Goal: Use online tool/utility: Utilize a website feature to perform a specific function

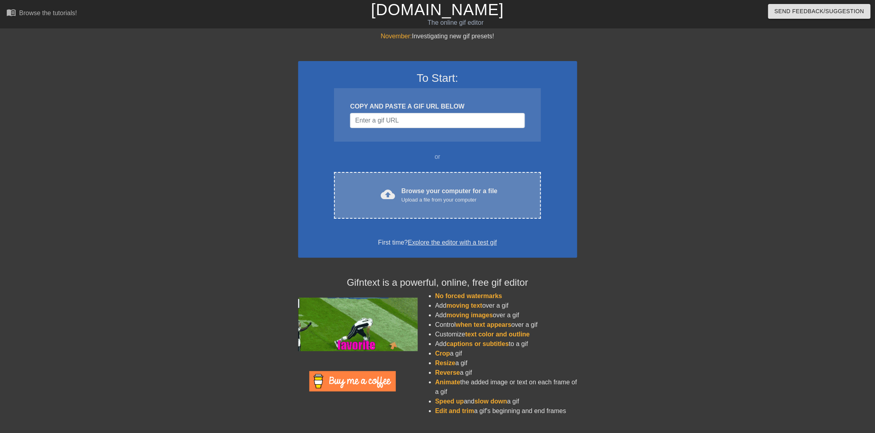
click at [483, 193] on div "Browse your computer for a file Upload a file from your computer" at bounding box center [450, 195] width 96 height 18
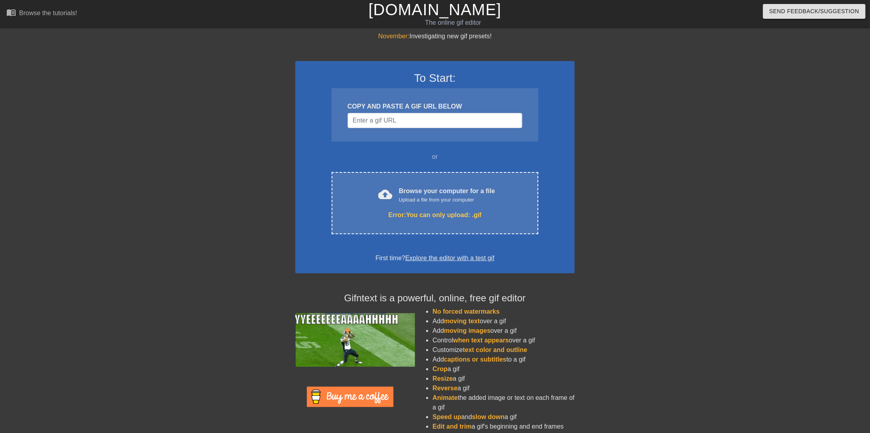
click at [498, 428] on li "Edit and trim a gif's beginning and end frames" at bounding box center [503, 427] width 142 height 10
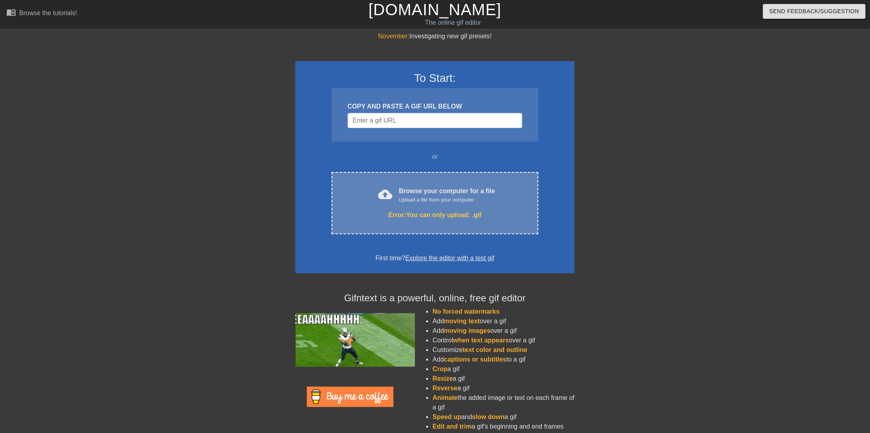
click at [419, 208] on div "cloud_upload Browse your computer for a file Upload a file from your computer E…" at bounding box center [434, 203] width 207 height 62
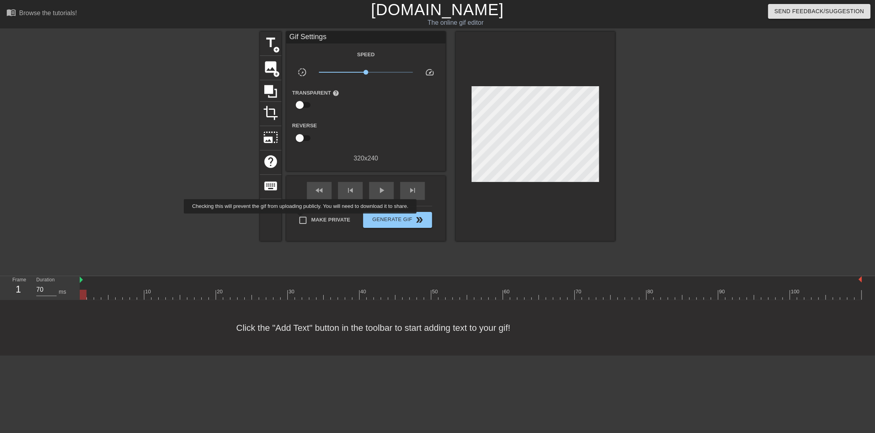
click at [302, 219] on input "Make Private" at bounding box center [303, 220] width 17 height 17
checkbox input "true"
click at [277, 140] on span "photo_size_select_large" at bounding box center [270, 137] width 15 height 15
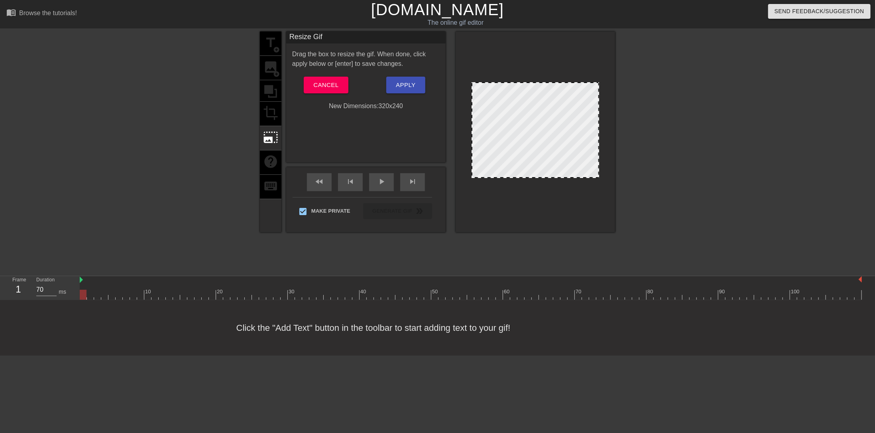
click at [533, 104] on div at bounding box center [536, 130] width 128 height 96
drag, startPoint x: 472, startPoint y: 81, endPoint x: 472, endPoint y: 71, distance: 10.0
click at [472, 71] on div at bounding box center [536, 132] width 160 height 201
drag, startPoint x: 482, startPoint y: 82, endPoint x: 485, endPoint y: 71, distance: 11.4
click at [485, 71] on div at bounding box center [536, 132] width 160 height 201
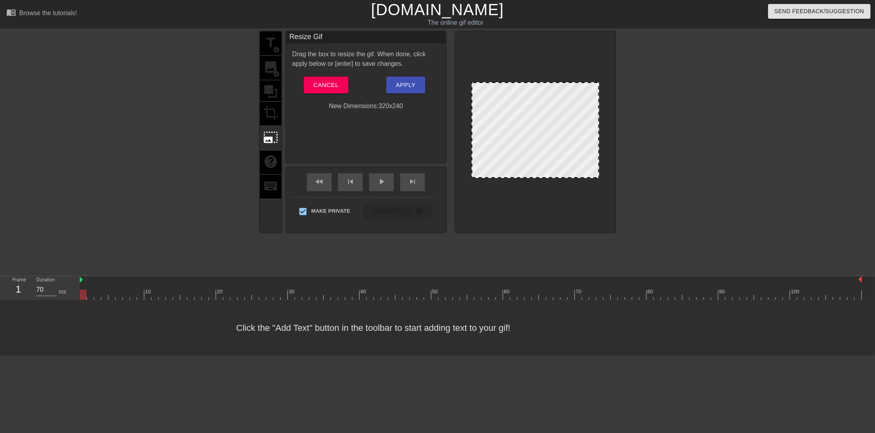
drag, startPoint x: 365, startPoint y: 83, endPoint x: 365, endPoint y: 90, distance: 7.2
click at [365, 90] on div "Cancel" at bounding box center [326, 85] width 80 height 17
drag, startPoint x: 363, startPoint y: 107, endPoint x: 372, endPoint y: 112, distance: 10.7
click at [371, 112] on div "Resize Gif Drag the box to resize the gif. When done, click apply below or [ent…" at bounding box center [366, 97] width 160 height 131
drag, startPoint x: 525, startPoint y: 177, endPoint x: 521, endPoint y: 181, distance: 6.0
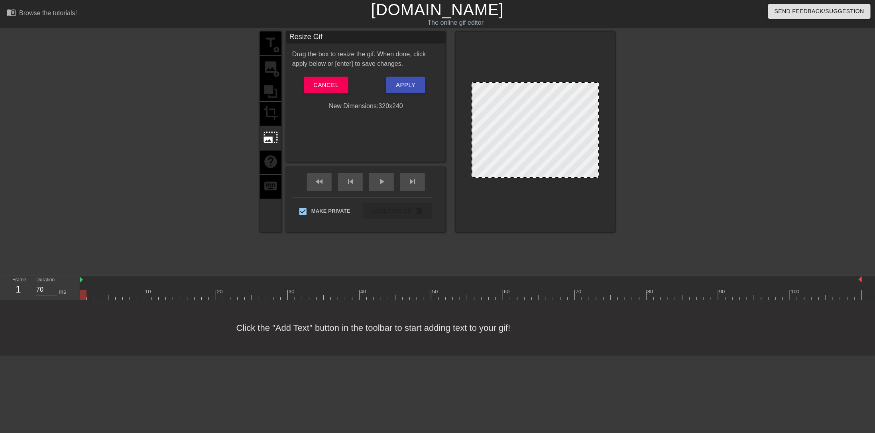
click at [521, 182] on div at bounding box center [536, 132] width 160 height 201
drag, startPoint x: 523, startPoint y: 177, endPoint x: 523, endPoint y: 233, distance: 55.4
click at [523, 233] on div "title add_circle image add_circle crop photo_size_select_large help keyboard Re…" at bounding box center [437, 151] width 355 height 239
click at [321, 83] on span "Cancel" at bounding box center [325, 85] width 25 height 10
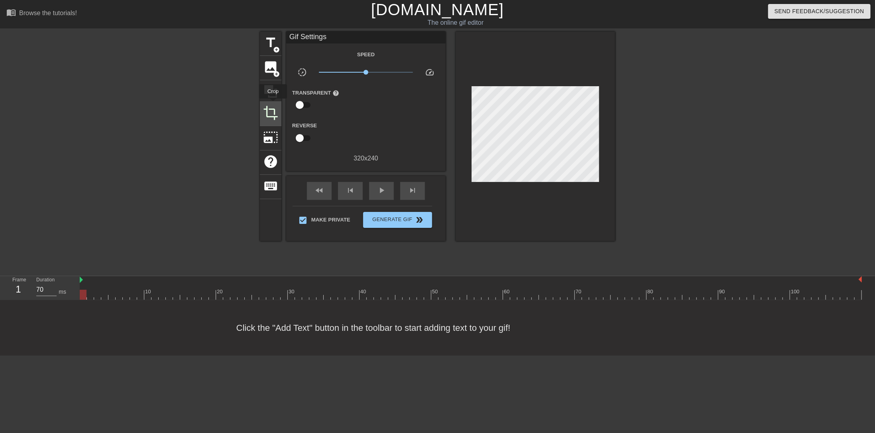
click at [273, 105] on span "crop" at bounding box center [270, 112] width 15 height 15
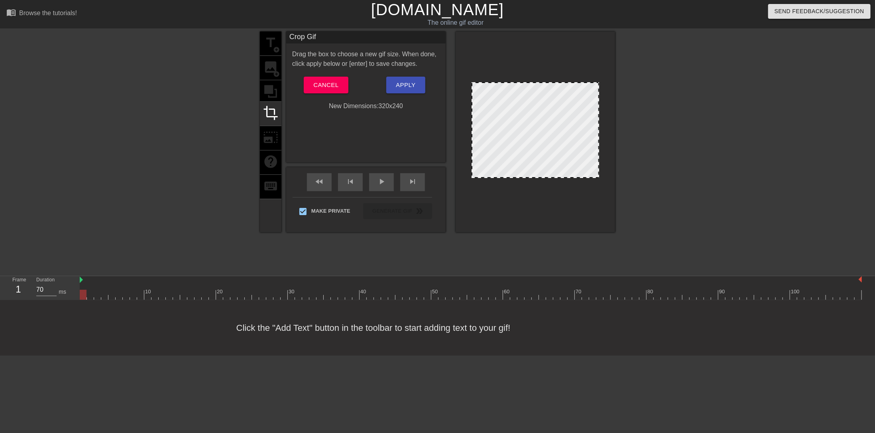
drag, startPoint x: 543, startPoint y: 82, endPoint x: 549, endPoint y: 47, distance: 35.6
click at [549, 47] on div at bounding box center [536, 132] width 160 height 201
click at [313, 86] on span "Cancel" at bounding box center [325, 85] width 25 height 10
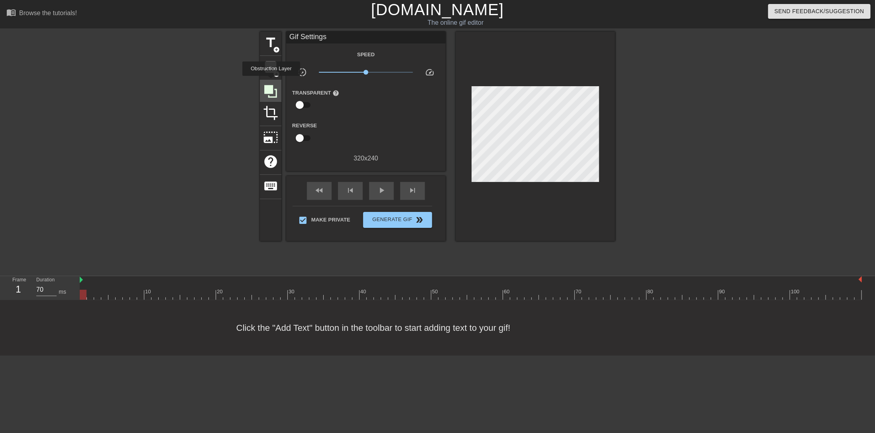
click at [269, 87] on icon at bounding box center [270, 91] width 13 height 13
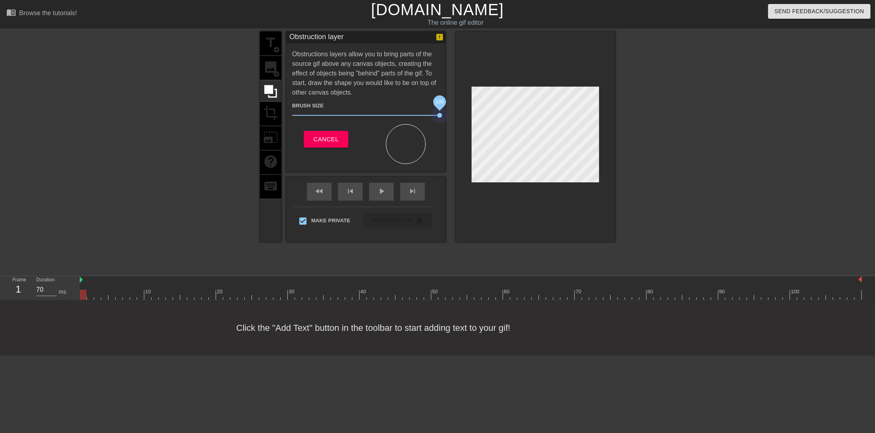
drag, startPoint x: 335, startPoint y: 114, endPoint x: 471, endPoint y: 116, distance: 135.2
click at [463, 115] on div "title add_circle image add_circle crop photo_size_select_large help keyboard Ob…" at bounding box center [437, 137] width 355 height 210
click at [605, 155] on div at bounding box center [536, 137] width 160 height 210
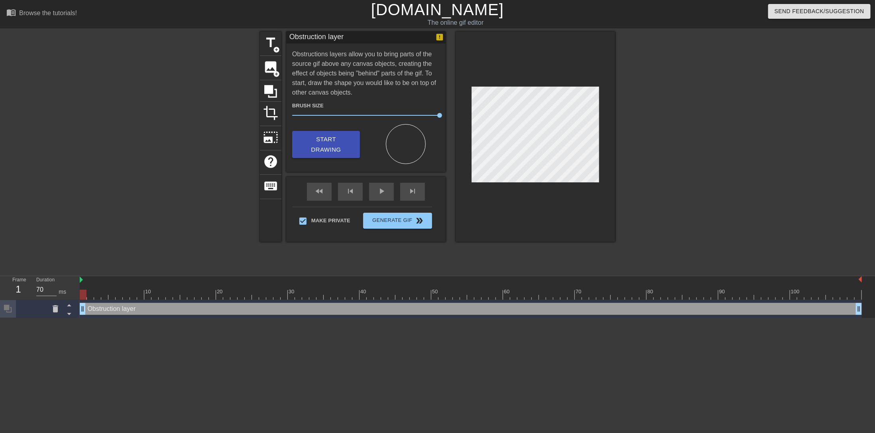
click at [471, 169] on div at bounding box center [536, 137] width 160 height 210
click at [277, 84] on icon at bounding box center [270, 91] width 15 height 15
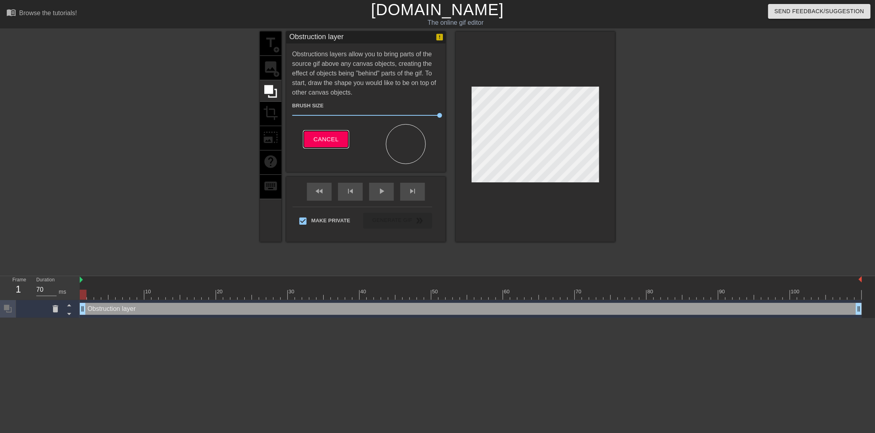
click at [323, 141] on span "Cancel" at bounding box center [325, 139] width 25 height 10
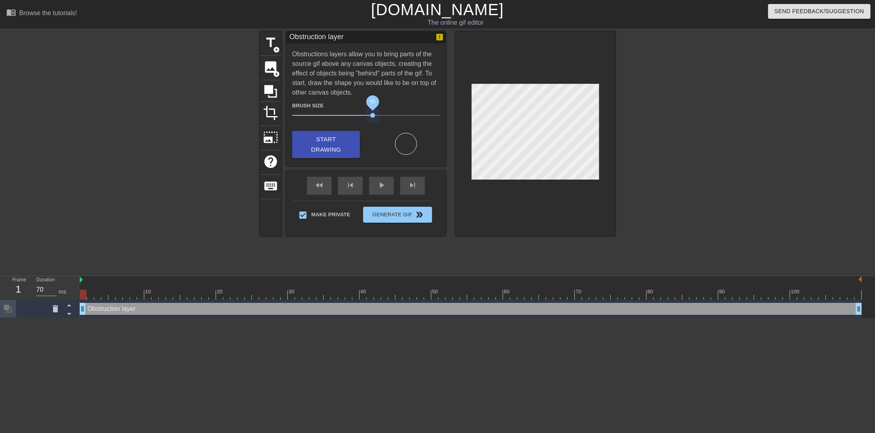
drag, startPoint x: 308, startPoint y: 110, endPoint x: 363, endPoint y: 118, distance: 55.6
click at [375, 117] on span "55" at bounding box center [366, 115] width 148 height 10
click at [272, 36] on span "title" at bounding box center [270, 42] width 15 height 15
